Goal: Task Accomplishment & Management: Manage account settings

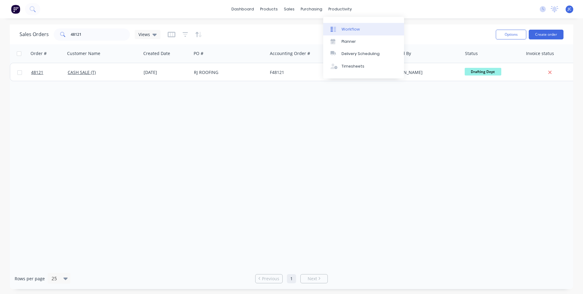
click at [346, 26] on link "Workflow" at bounding box center [363, 29] width 81 height 12
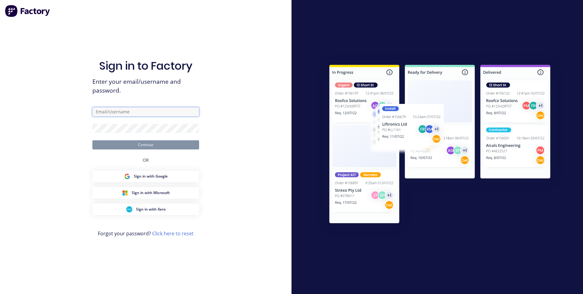
type input "[EMAIL_ADDRESS][DOMAIN_NAME]"
click at [145, 146] on button "Continue" at bounding box center [145, 144] width 107 height 9
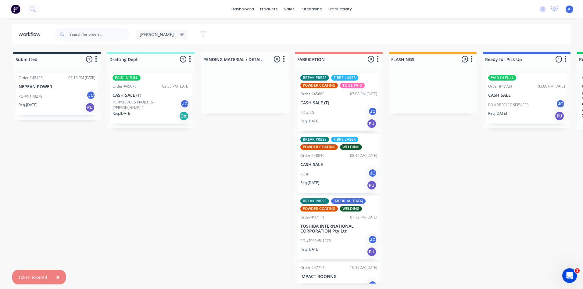
click at [158, 93] on p "CASH SALE (T)" at bounding box center [151, 95] width 77 height 5
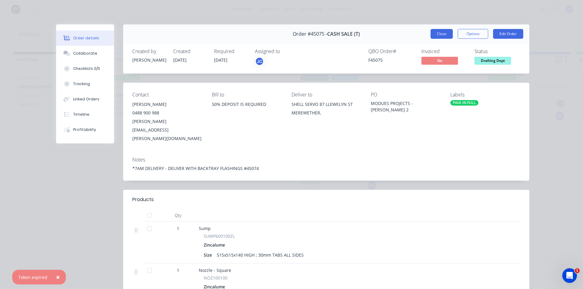
click at [439, 34] on button "Close" at bounding box center [442, 34] width 22 height 10
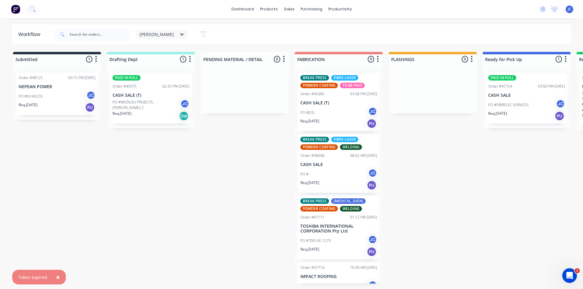
click at [175, 78] on div "PAID IN FULL" at bounding box center [151, 77] width 77 height 5
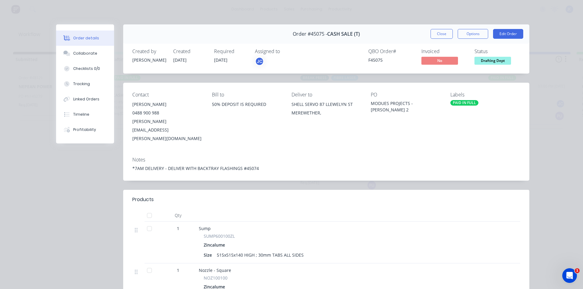
click at [493, 60] on span "Drafting Dept" at bounding box center [493, 61] width 37 height 8
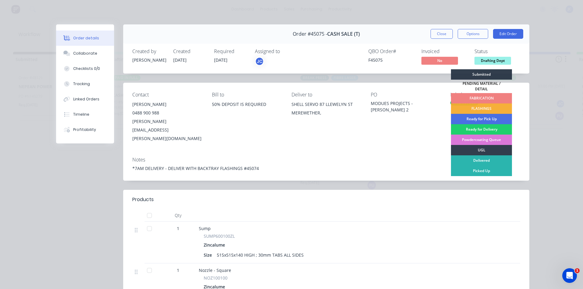
click at [478, 93] on div "FABRICATION" at bounding box center [481, 98] width 61 height 10
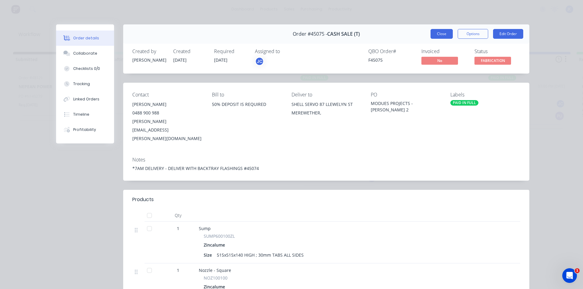
click at [444, 34] on button "Close" at bounding box center [442, 34] width 22 height 10
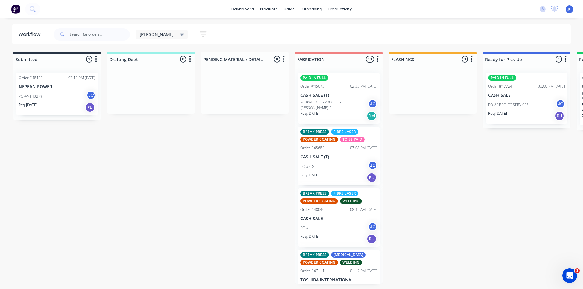
click at [180, 36] on icon at bounding box center [182, 34] width 4 height 7
click at [150, 79] on button "None" at bounding box center [173, 79] width 65 height 7
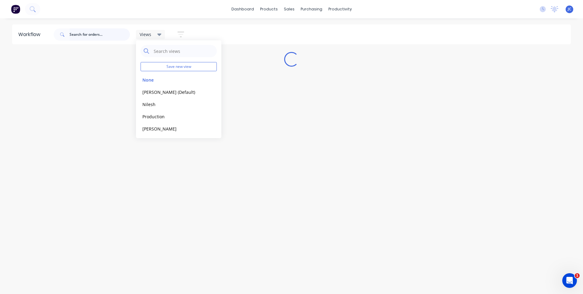
click at [91, 34] on input "text" at bounding box center [100, 34] width 60 height 12
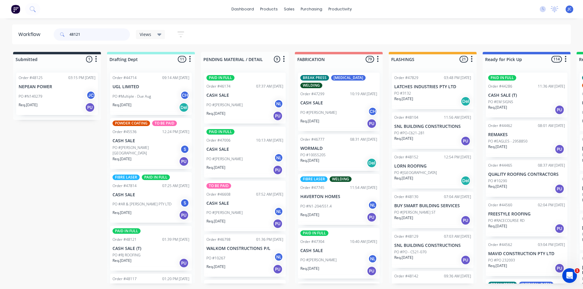
click at [91, 32] on input "48121" at bounding box center [100, 34] width 60 height 12
drag, startPoint x: 95, startPoint y: 32, endPoint x: 69, endPoint y: 35, distance: 25.5
click at [69, 35] on div "48121" at bounding box center [92, 34] width 76 height 12
type input "48121"
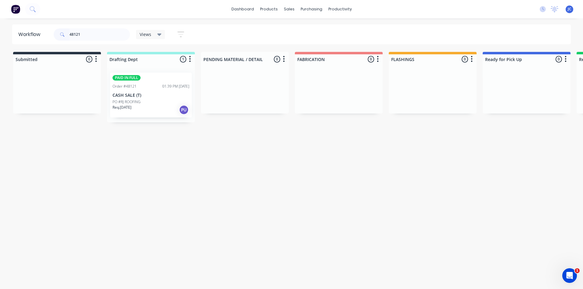
click at [152, 96] on p "CASH SALE (T)" at bounding box center [151, 95] width 77 height 5
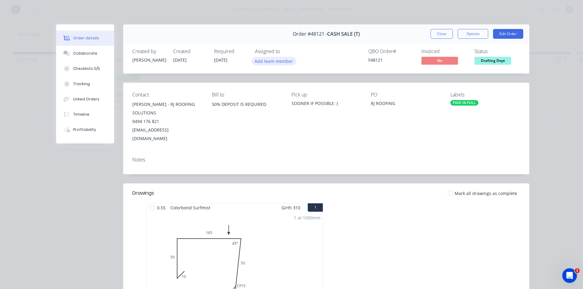
click at [257, 62] on button "Add team member" at bounding box center [274, 61] width 45 height 8
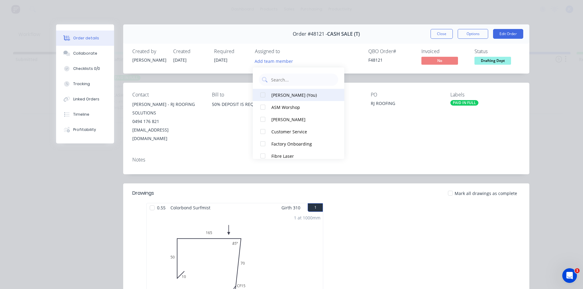
click at [264, 94] on div at bounding box center [263, 95] width 12 height 12
click at [528, 128] on div "Order details Collaborate Checklists 0/0 Tracking Linked Orders Timeline Profit…" at bounding box center [292, 252] width 488 height 456
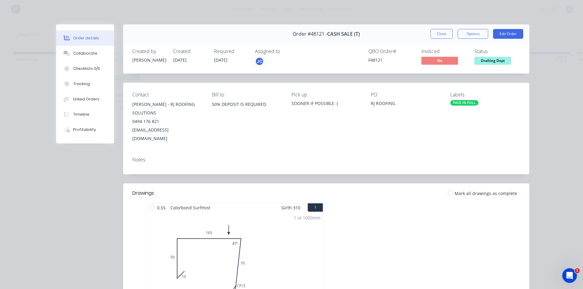
click at [486, 60] on span "Drafting Dept" at bounding box center [493, 61] width 37 height 8
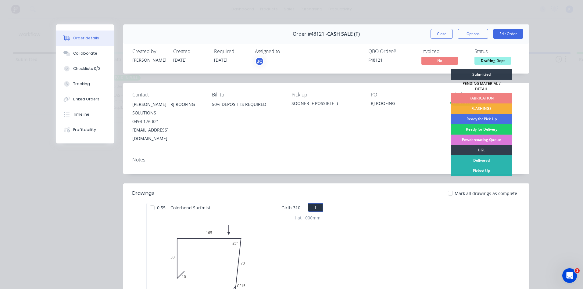
click at [480, 93] on div "FABRICATION" at bounding box center [481, 98] width 61 height 10
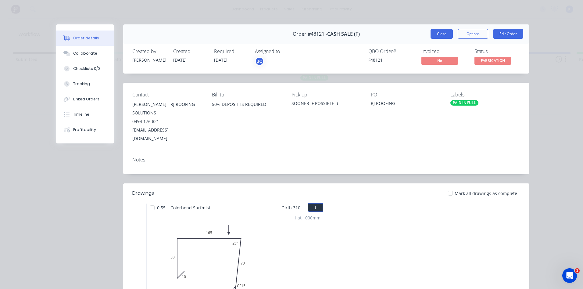
click at [443, 33] on button "Close" at bounding box center [442, 34] width 22 height 10
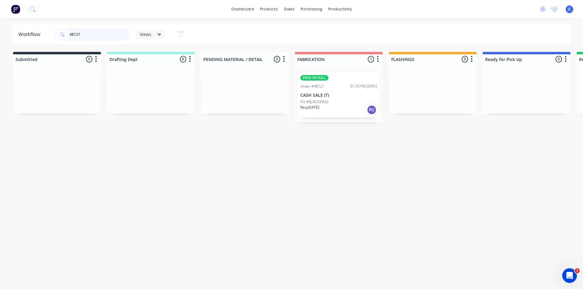
drag, startPoint x: 87, startPoint y: 34, endPoint x: 62, endPoint y: 37, distance: 25.2
click at [62, 37] on div "48121" at bounding box center [92, 34] width 76 height 12
